Goal: Task Accomplishment & Management: Use online tool/utility

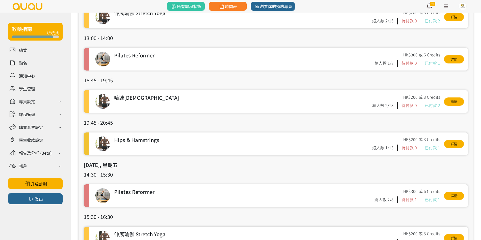
scroll to position [126, 0]
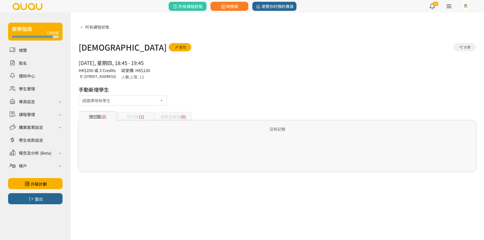
click at [126, 118] on div "已付款 (2)" at bounding box center [136, 116] width 38 height 9
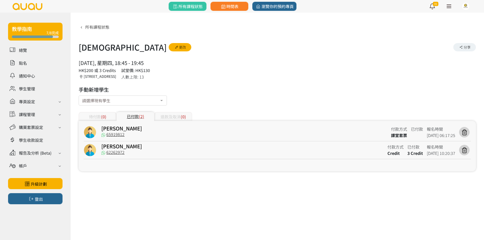
click at [152, 129] on div "Chrissie Law" at bounding box center [244, 129] width 286 height 6
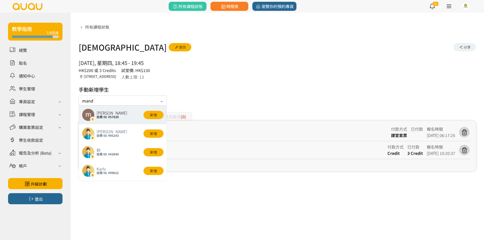
type input "mandy"
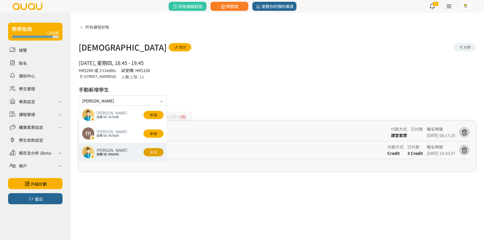
click at [151, 151] on button "新增" at bounding box center [154, 152] width 20 height 8
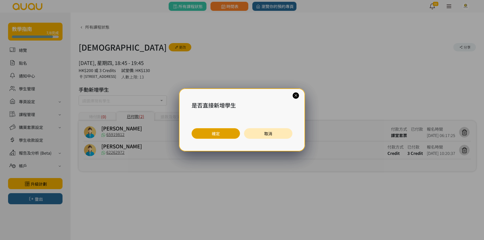
click at [213, 132] on button "確定" at bounding box center [216, 133] width 48 height 11
